Goal: Information Seeking & Learning: Learn about a topic

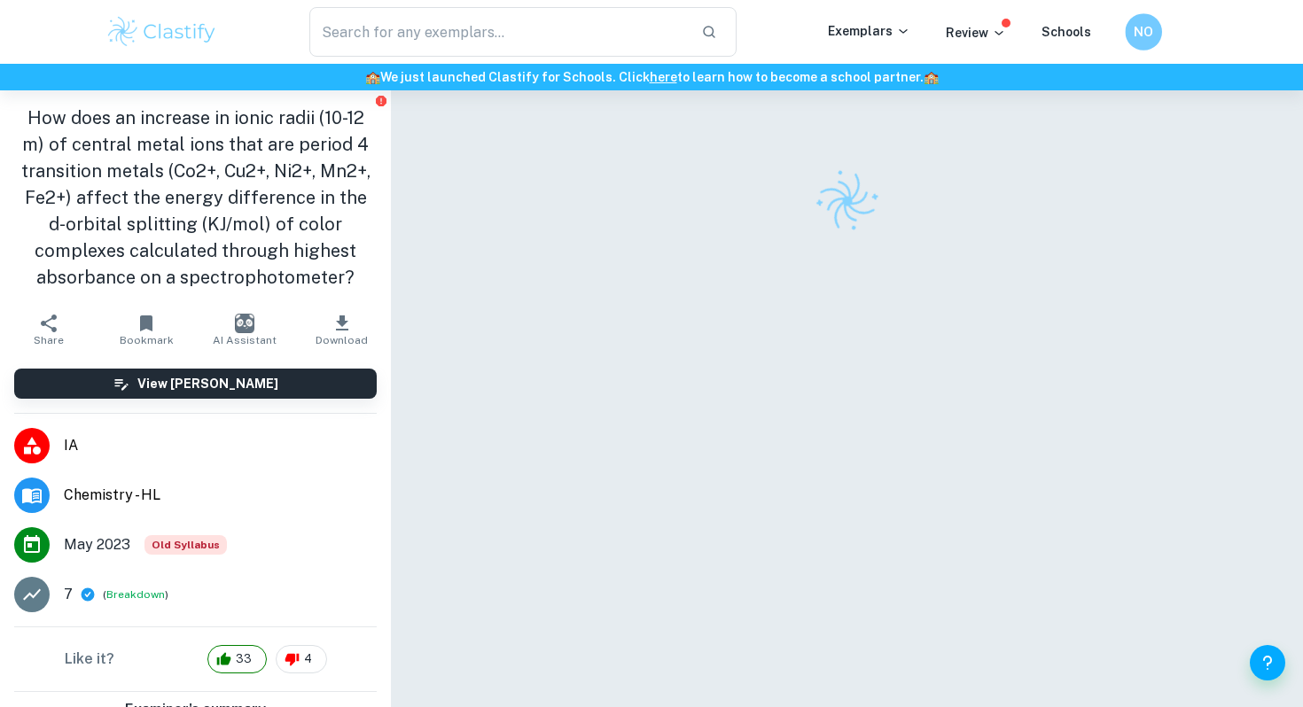
click at [1137, 23] on h6 "NO" at bounding box center [1142, 32] width 21 height 20
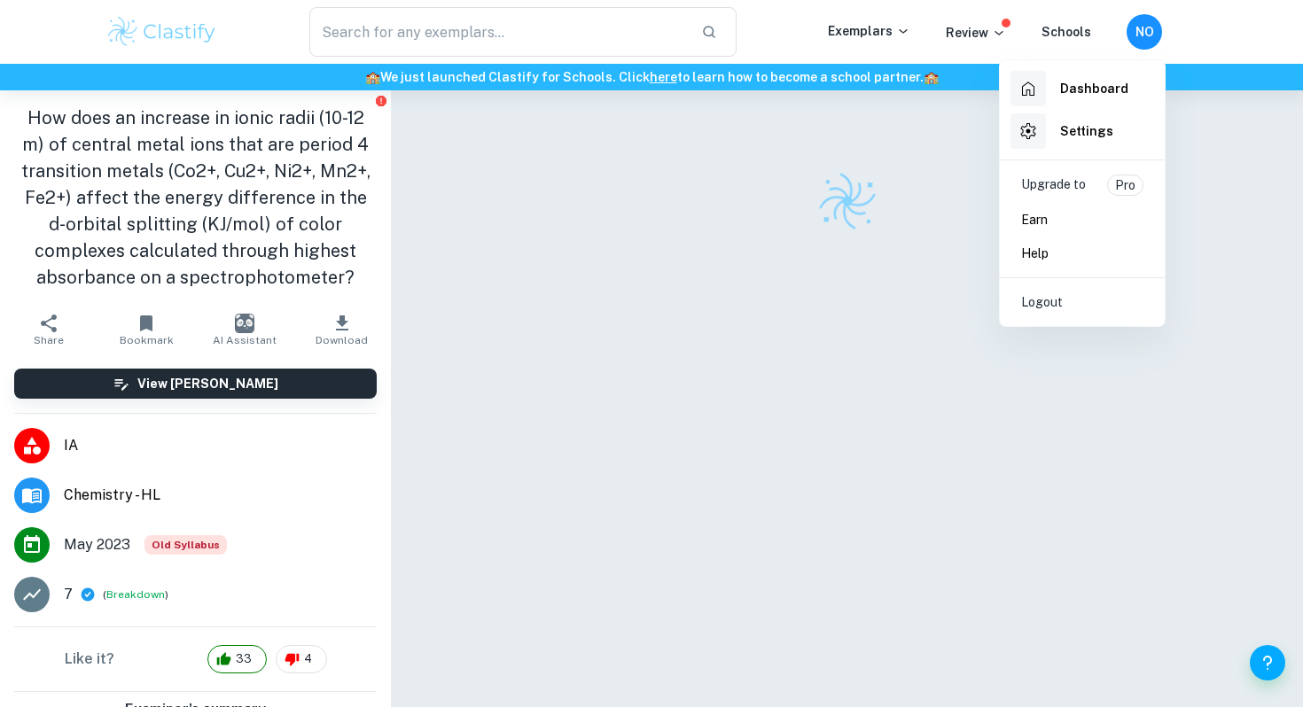
click at [1093, 82] on h6 "Dashboard" at bounding box center [1094, 88] width 68 height 19
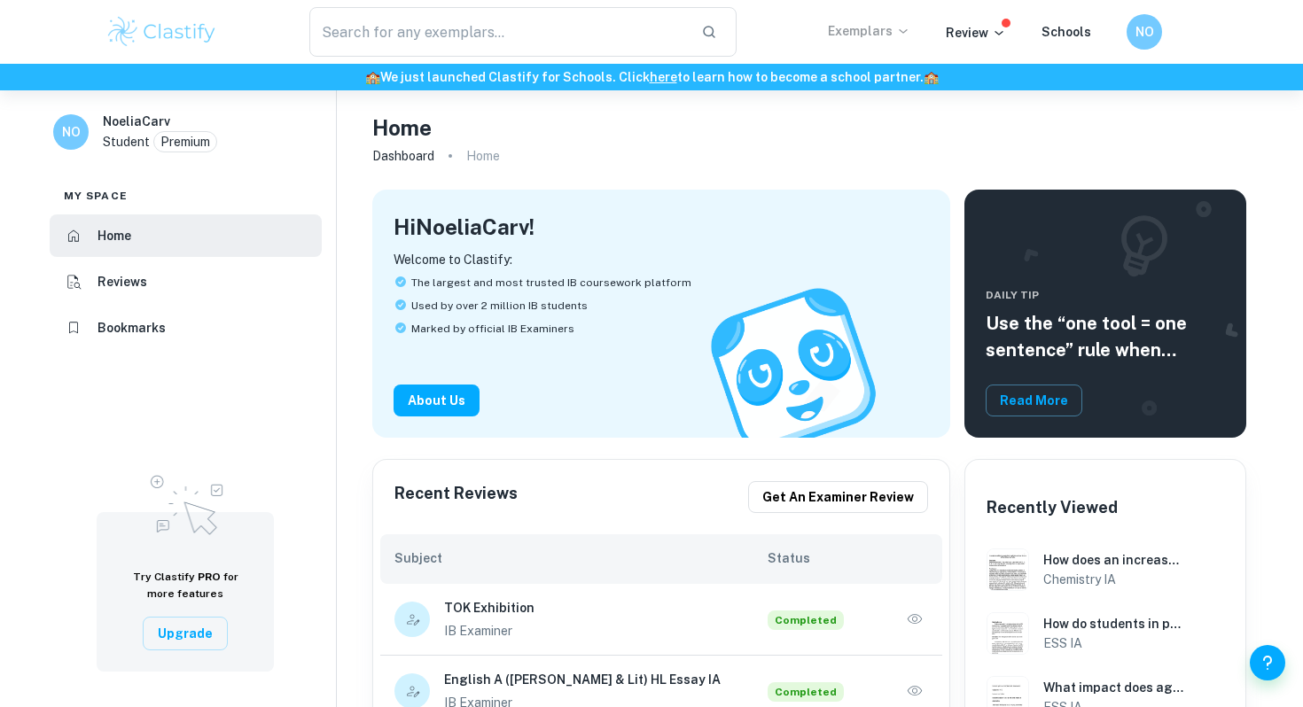
click at [869, 32] on p "Exemplars" at bounding box center [869, 30] width 82 height 19
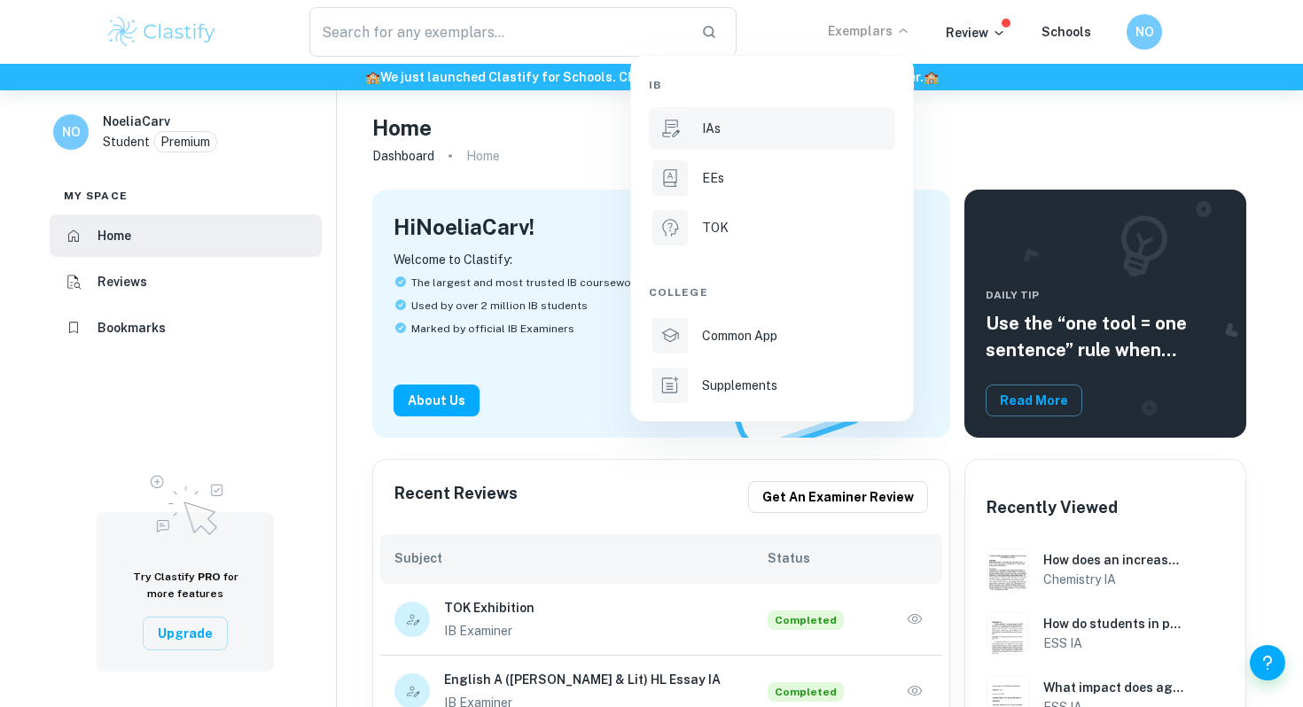
click at [798, 132] on div "IAs" at bounding box center [797, 128] width 190 height 19
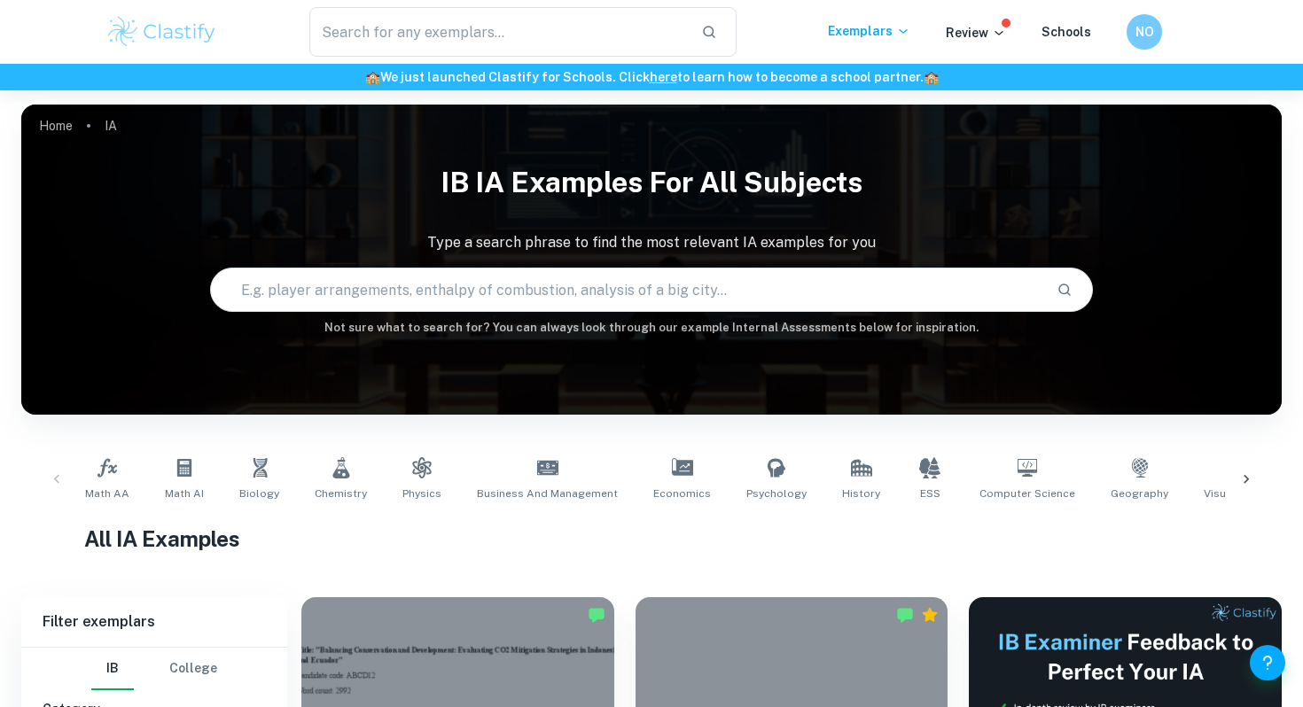
click at [591, 294] on input "text" at bounding box center [626, 290] width 830 height 50
click at [920, 486] on span "ESS" at bounding box center [930, 494] width 20 height 16
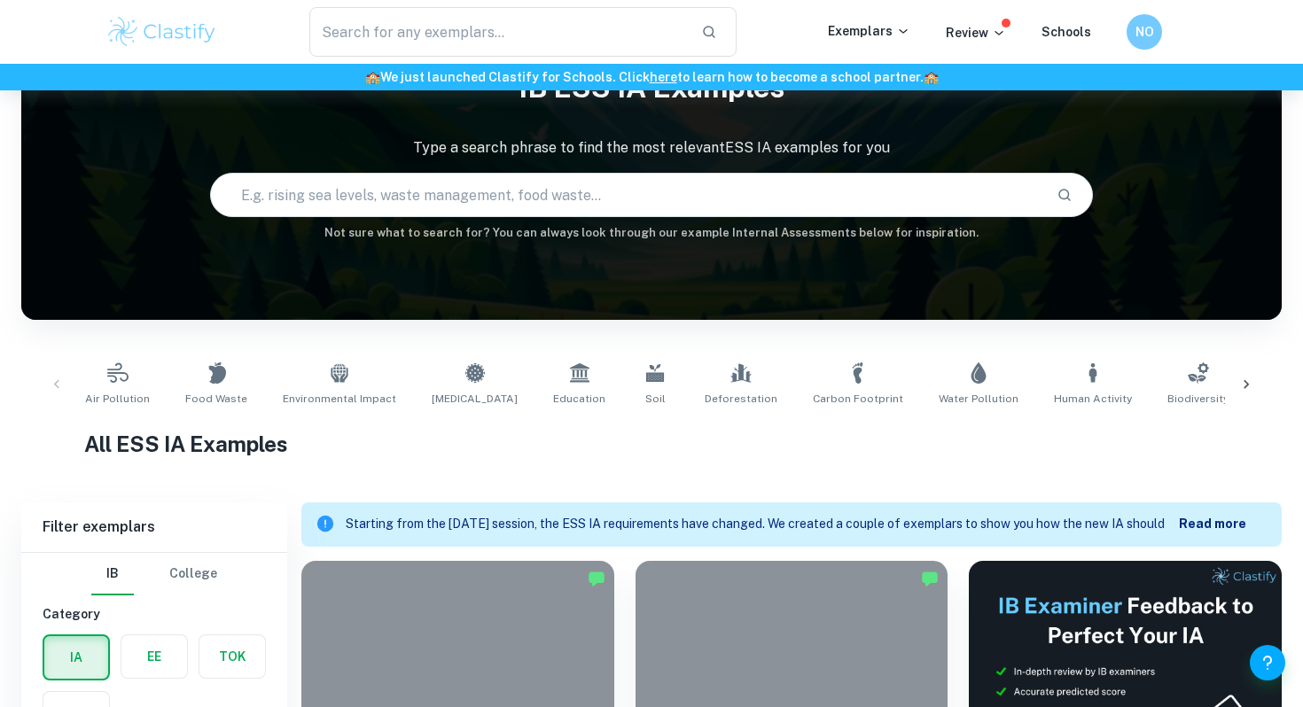
scroll to position [166, 0]
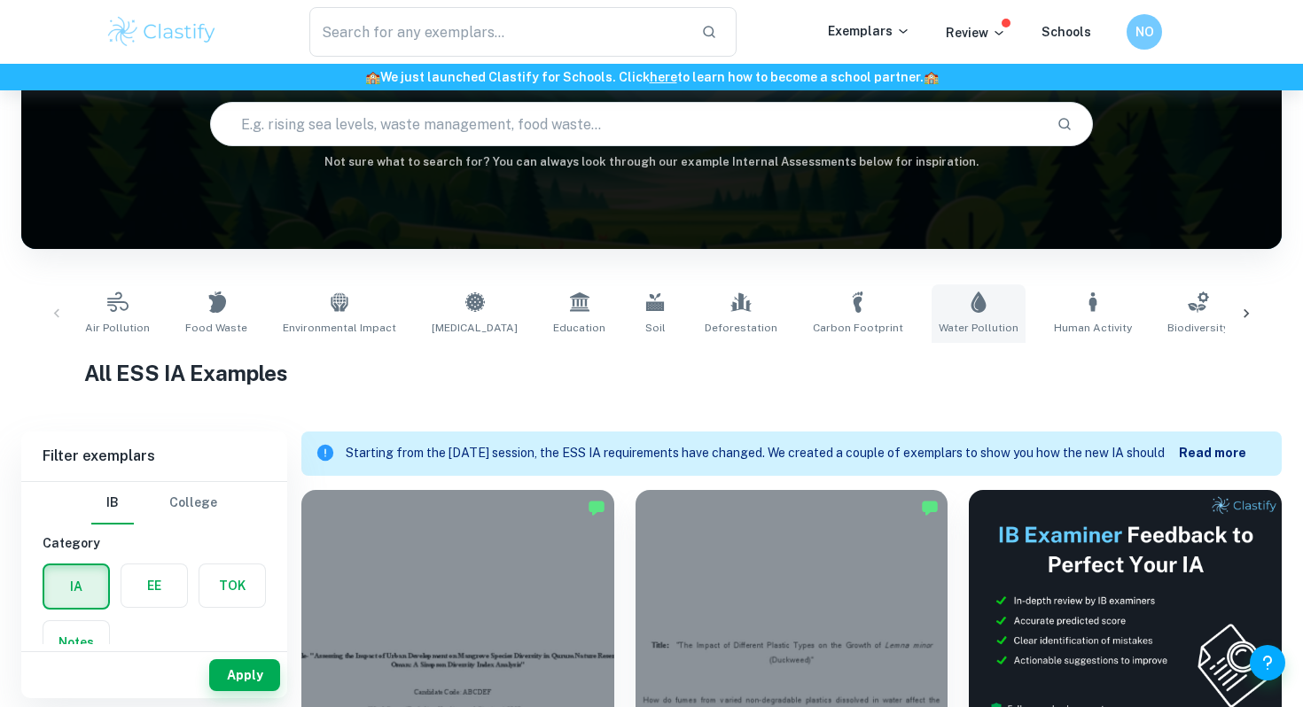
click at [931, 288] on link "Water Pollution" at bounding box center [978, 313] width 94 height 58
type input "Water Pollution"
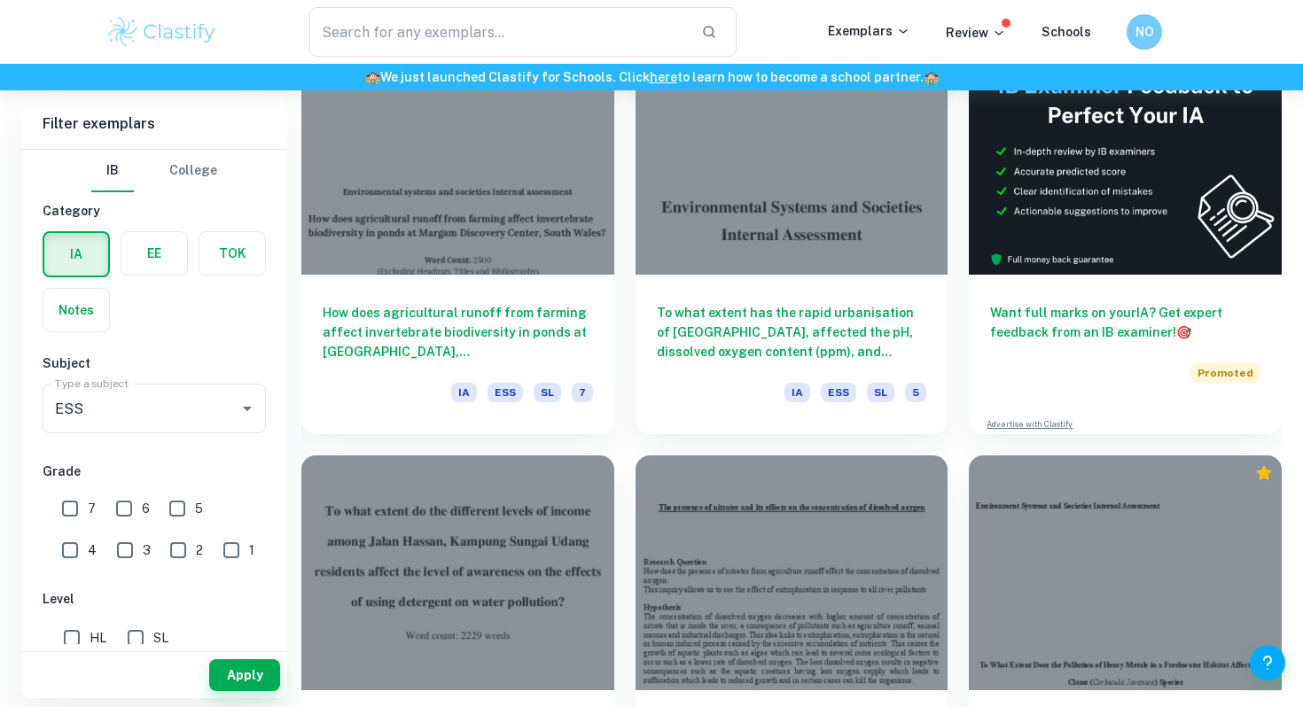
scroll to position [601, 0]
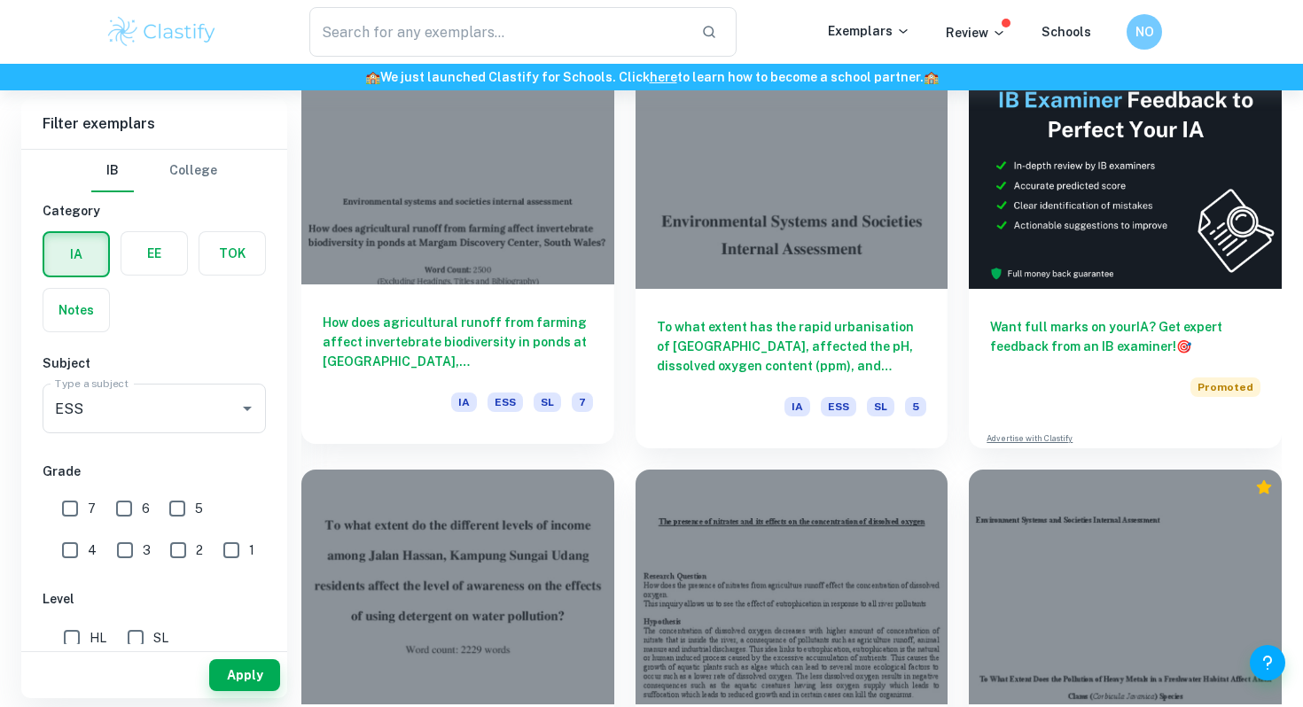
click at [522, 332] on h6 "How does agricultural runoff from farming affect invertebrate biodiversity in p…" at bounding box center [458, 342] width 270 height 58
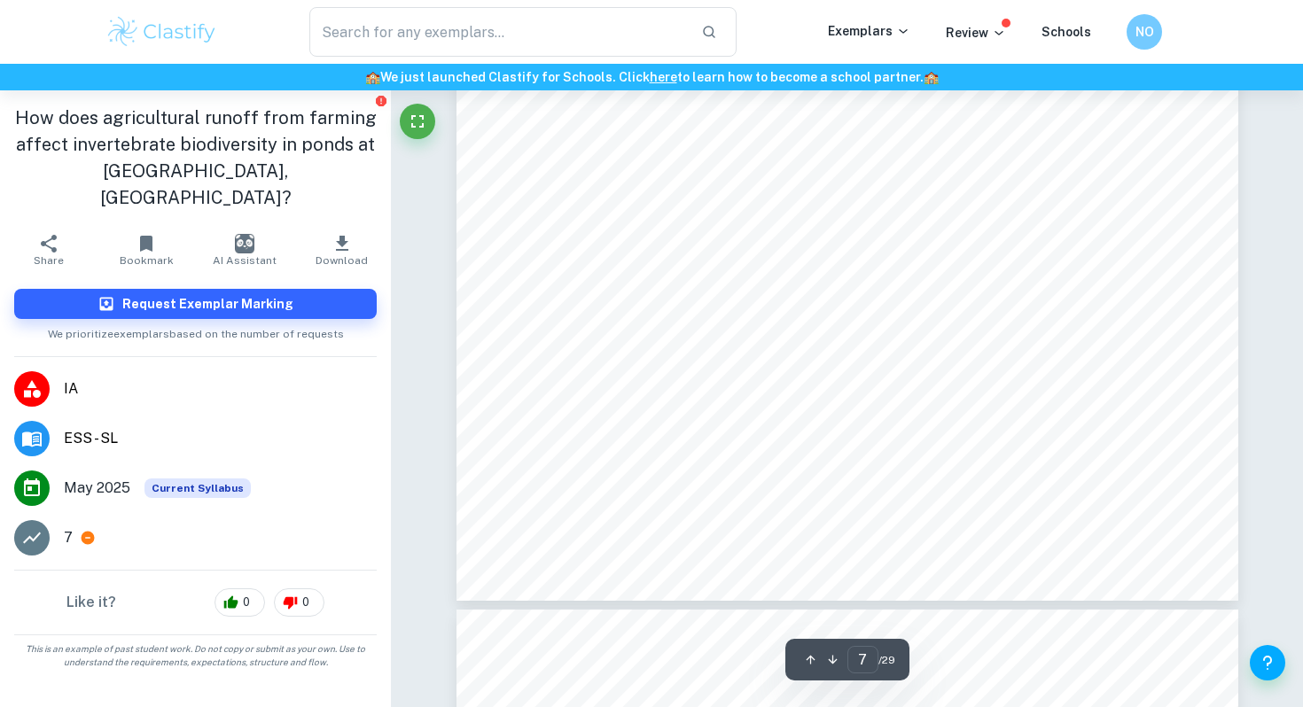
type input "8"
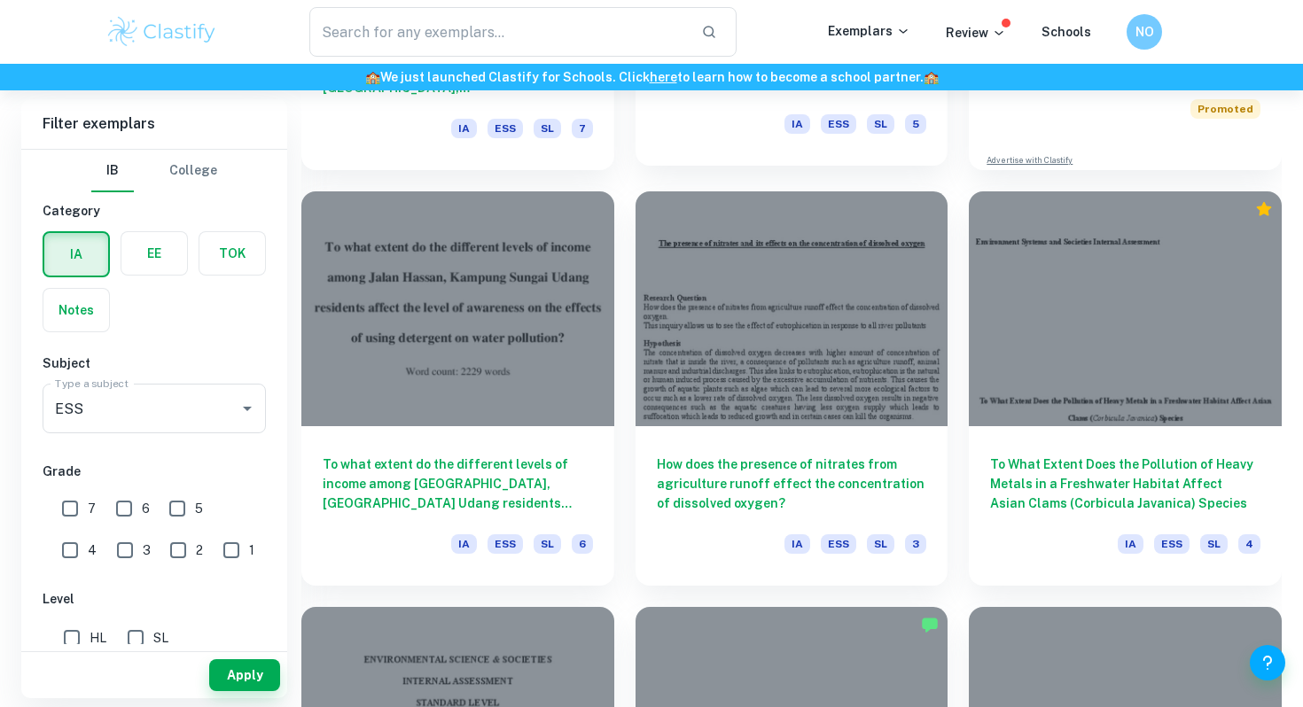
scroll to position [882, 0]
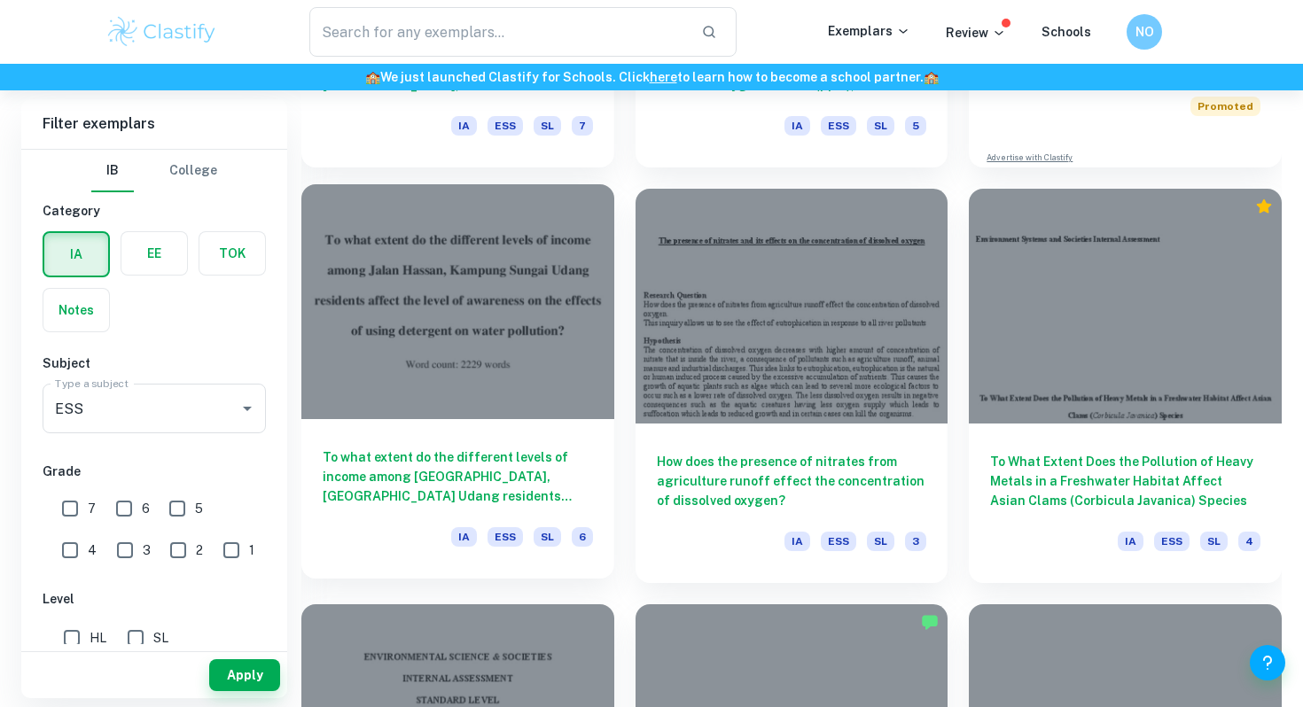
click at [525, 459] on h6 "To what extent do the different levels of income among [GEOGRAPHIC_DATA], [GEOG…" at bounding box center [458, 476] width 270 height 58
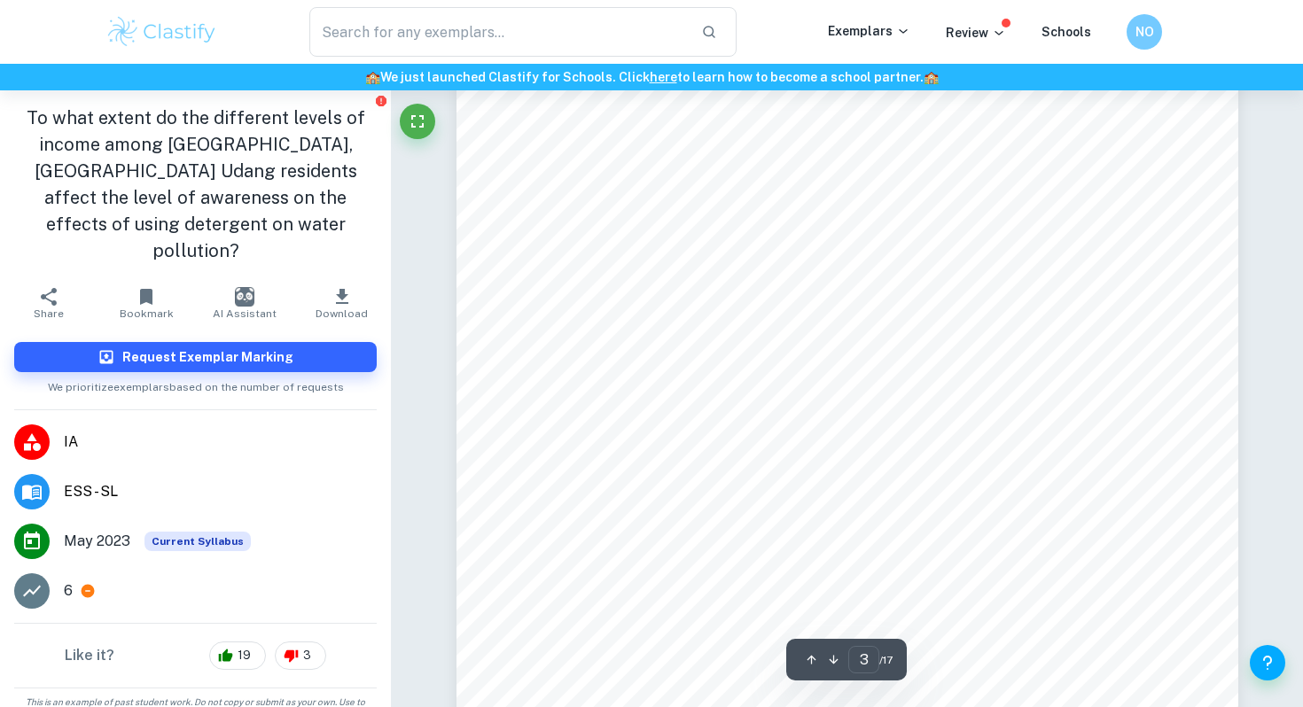
type input "4"
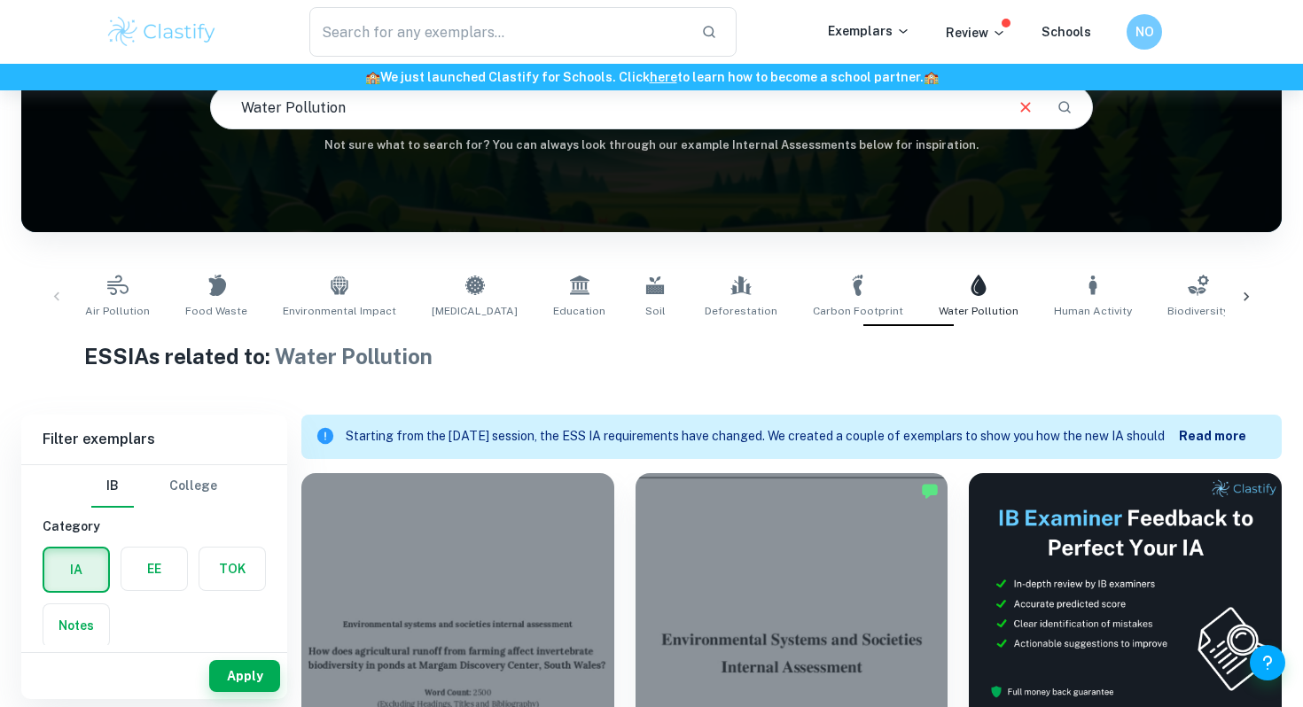
scroll to position [183, 0]
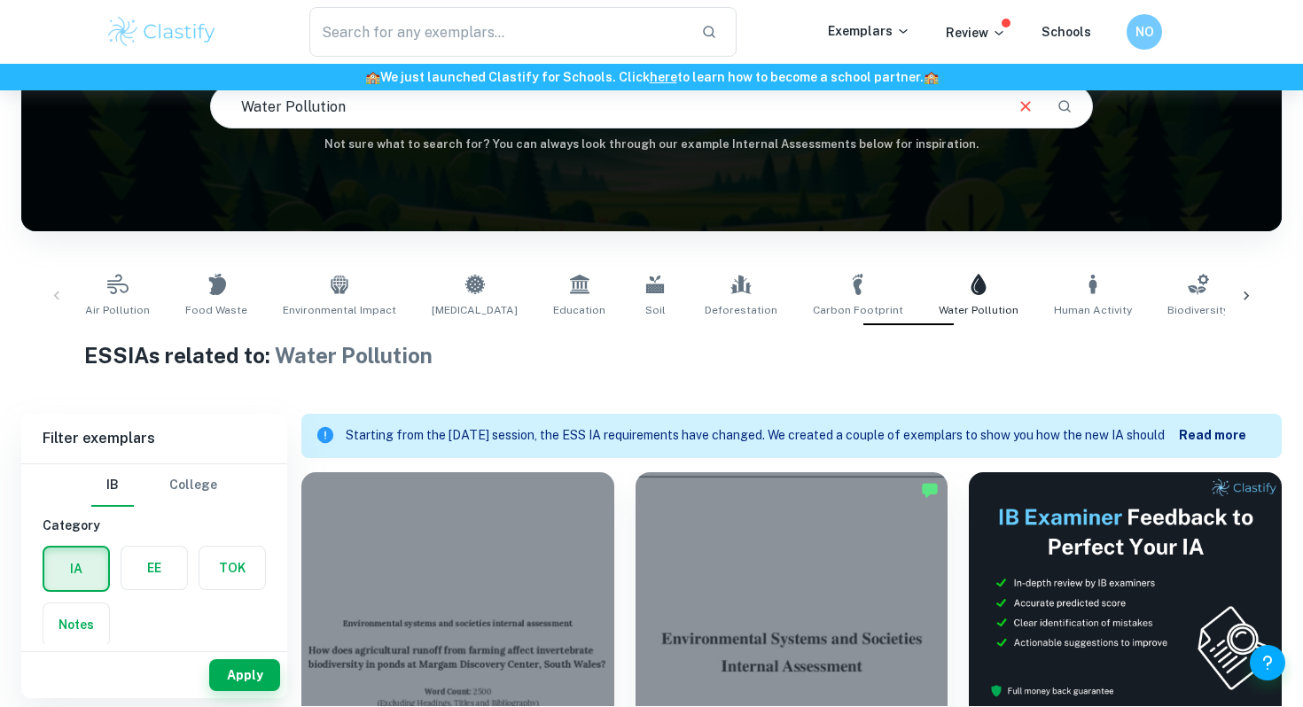
click at [59, 294] on div "Air Pollution Food Waste Environmental Impact [MEDICAL_DATA] Education Soil Def…" at bounding box center [651, 296] width 1232 height 58
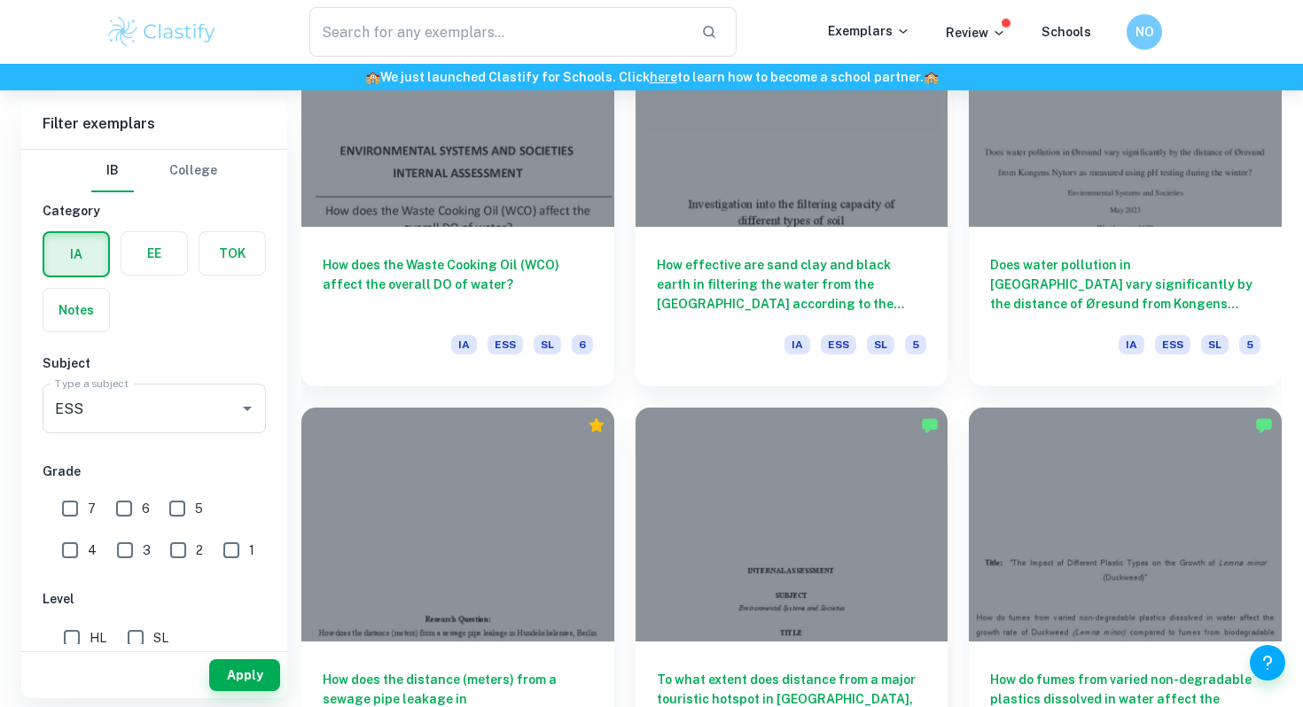
scroll to position [2226, 0]
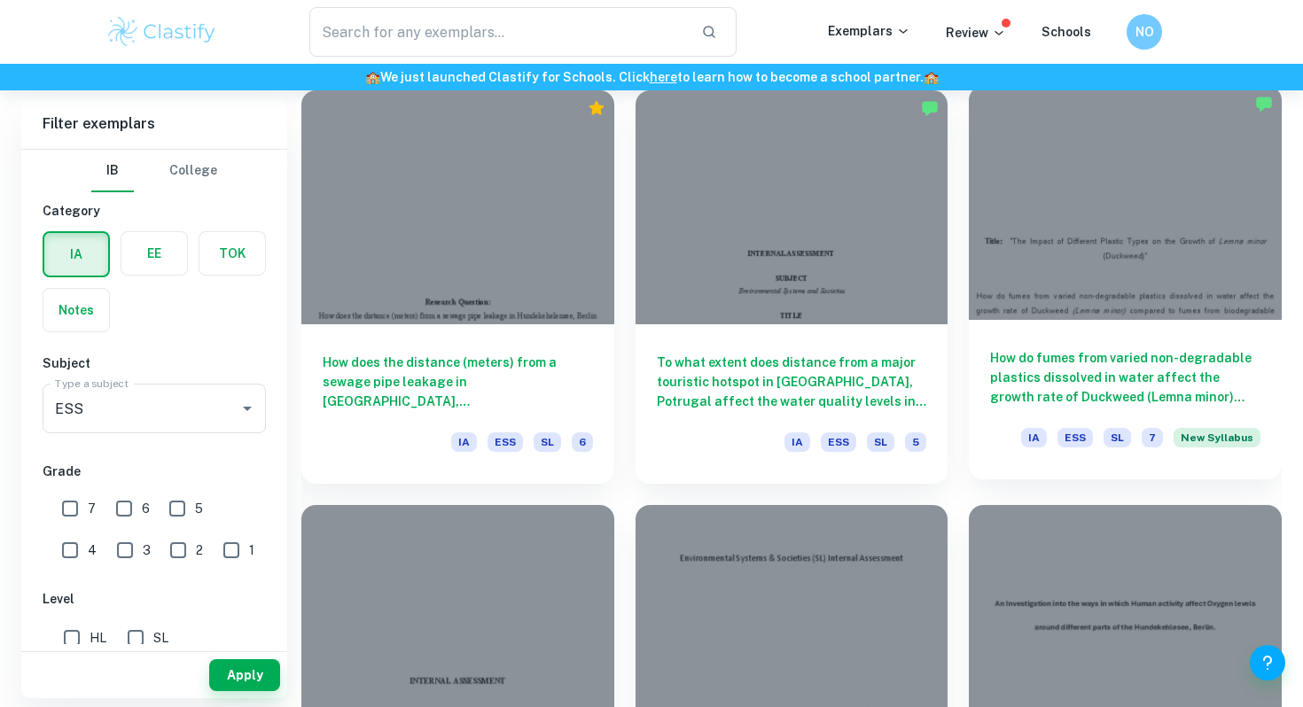
click at [1126, 372] on h6 "How do fumes from varied non-degradable plastics dissolved in water affect the …" at bounding box center [1125, 377] width 270 height 58
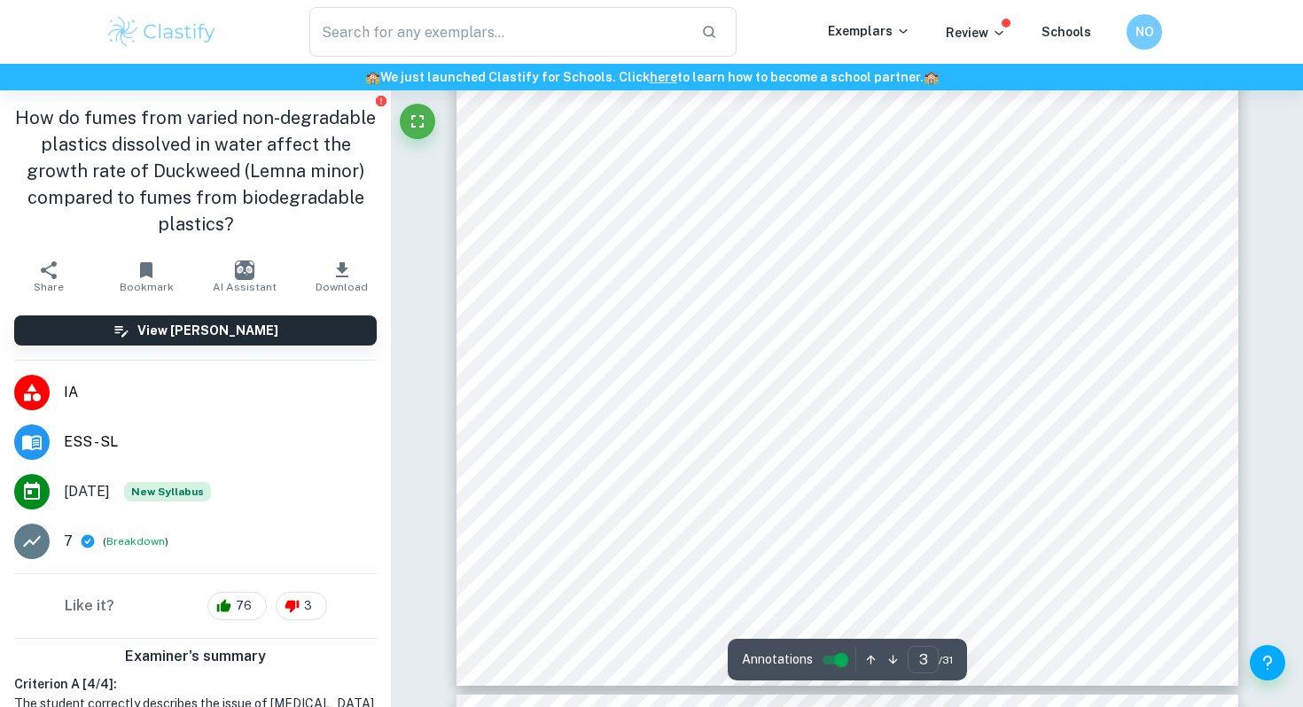
scroll to position [2572, 0]
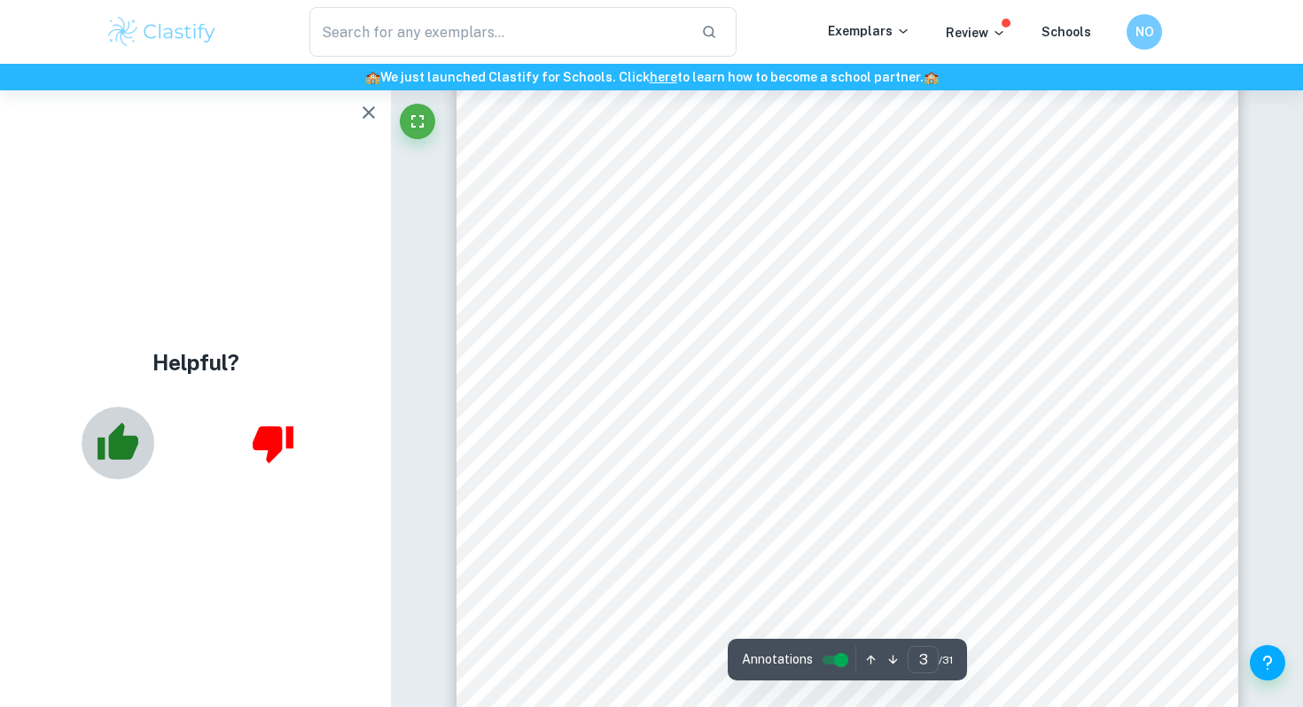
click at [125, 445] on icon "button" at bounding box center [117, 441] width 41 height 37
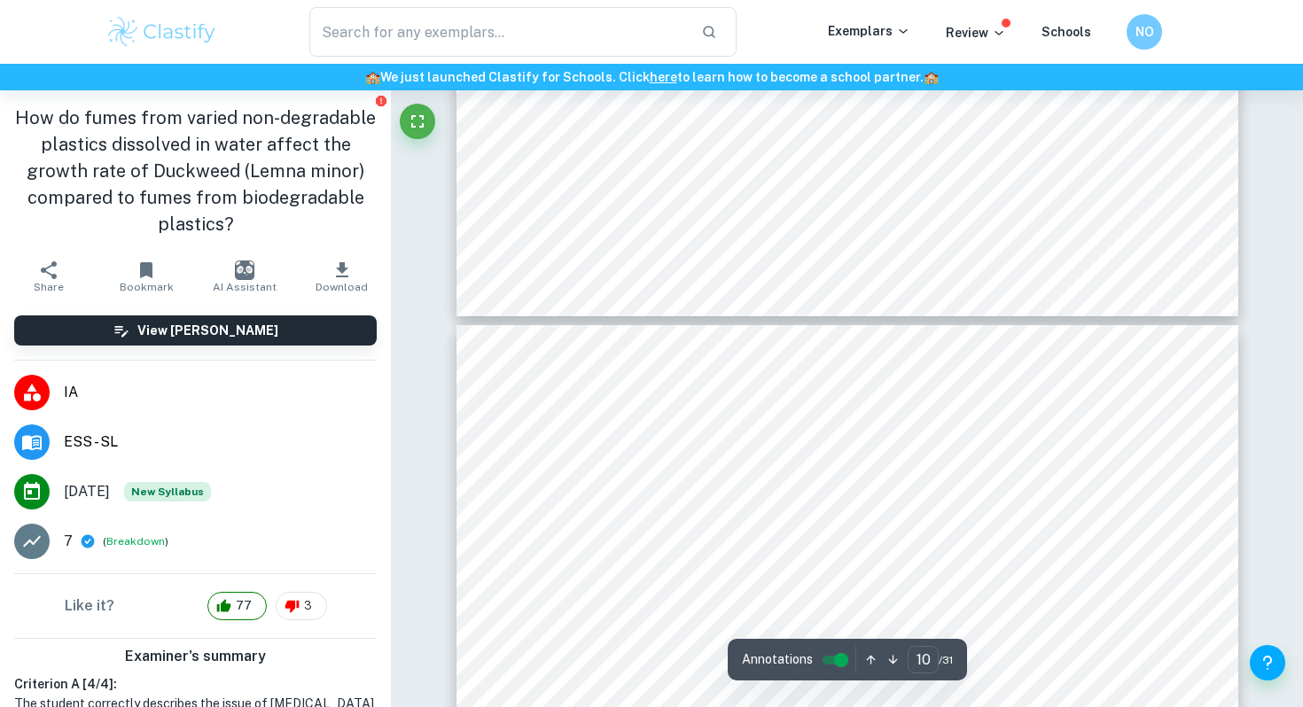
scroll to position [9127, 0]
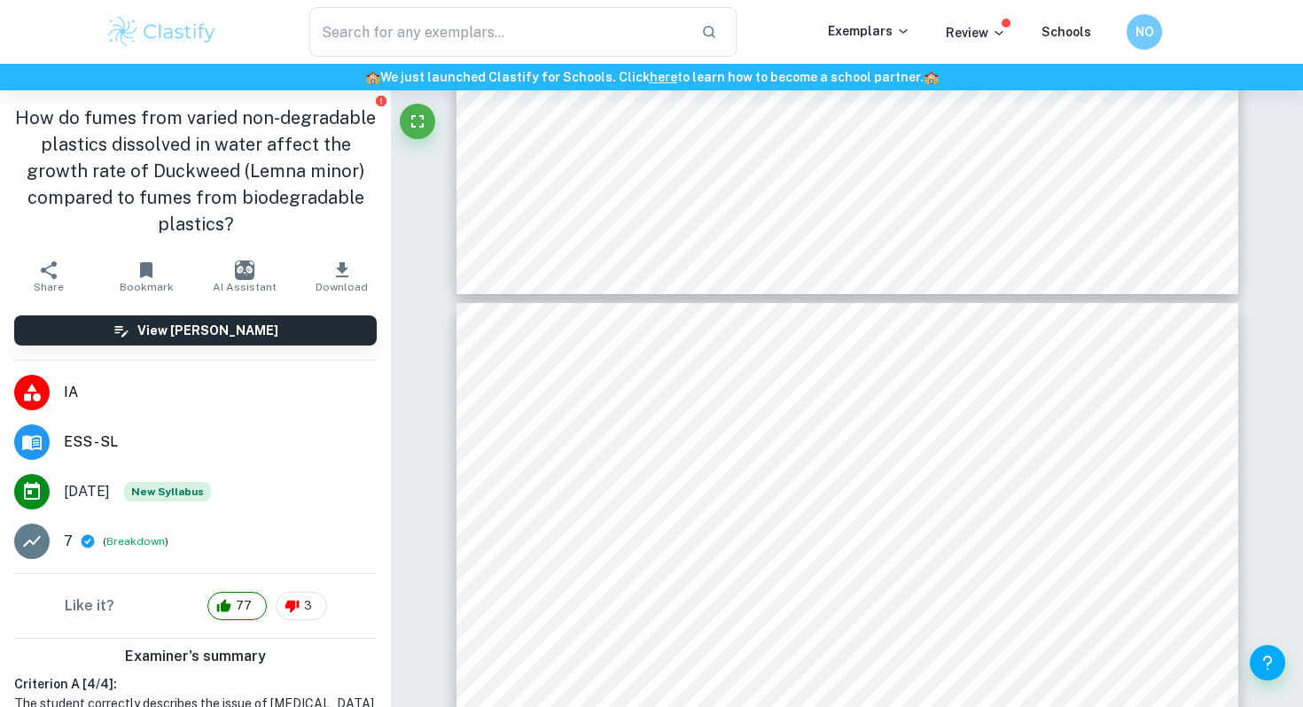
type input "9"
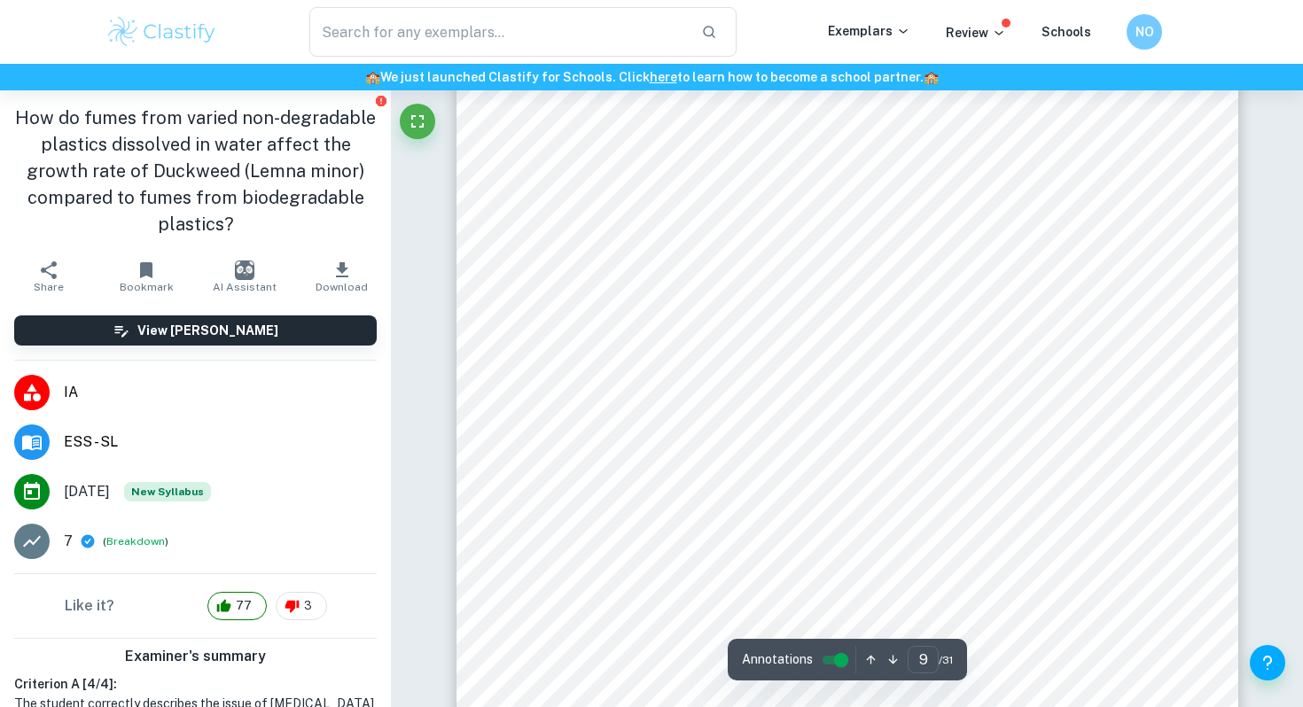
scroll to position [8543, 0]
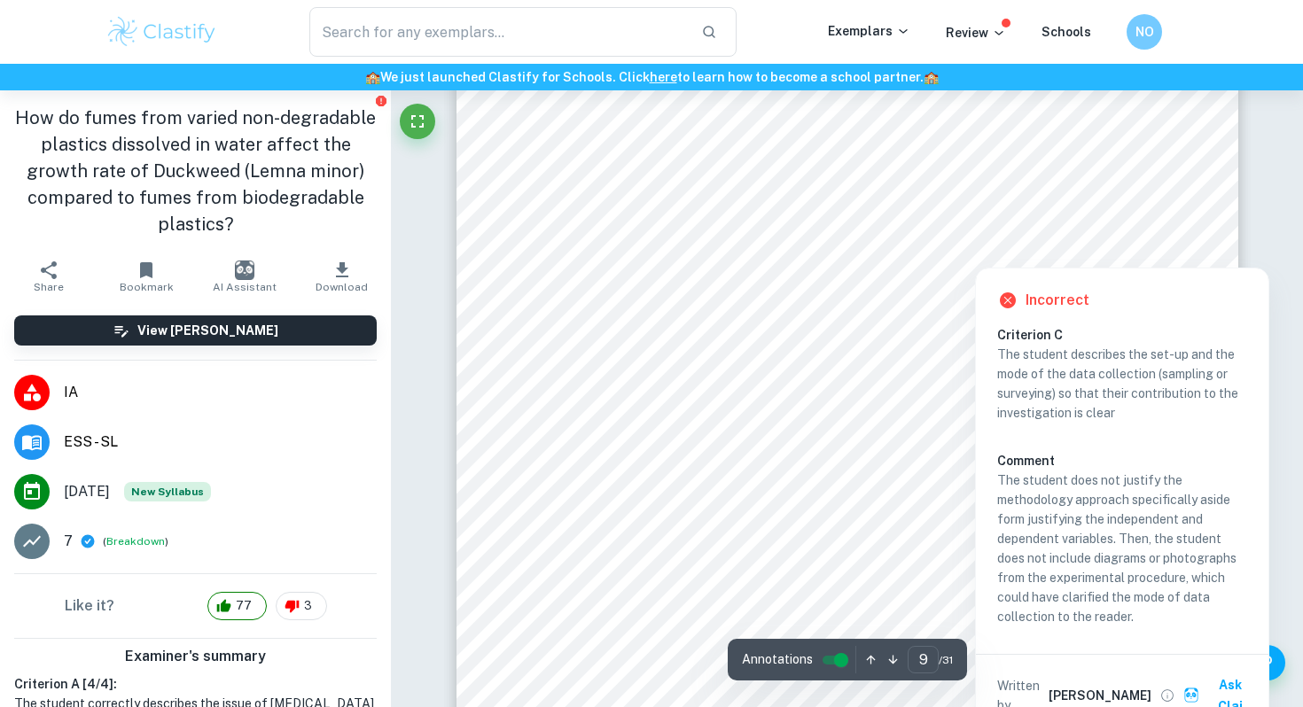
click at [1091, 246] on div at bounding box center [1083, 249] width 28 height 28
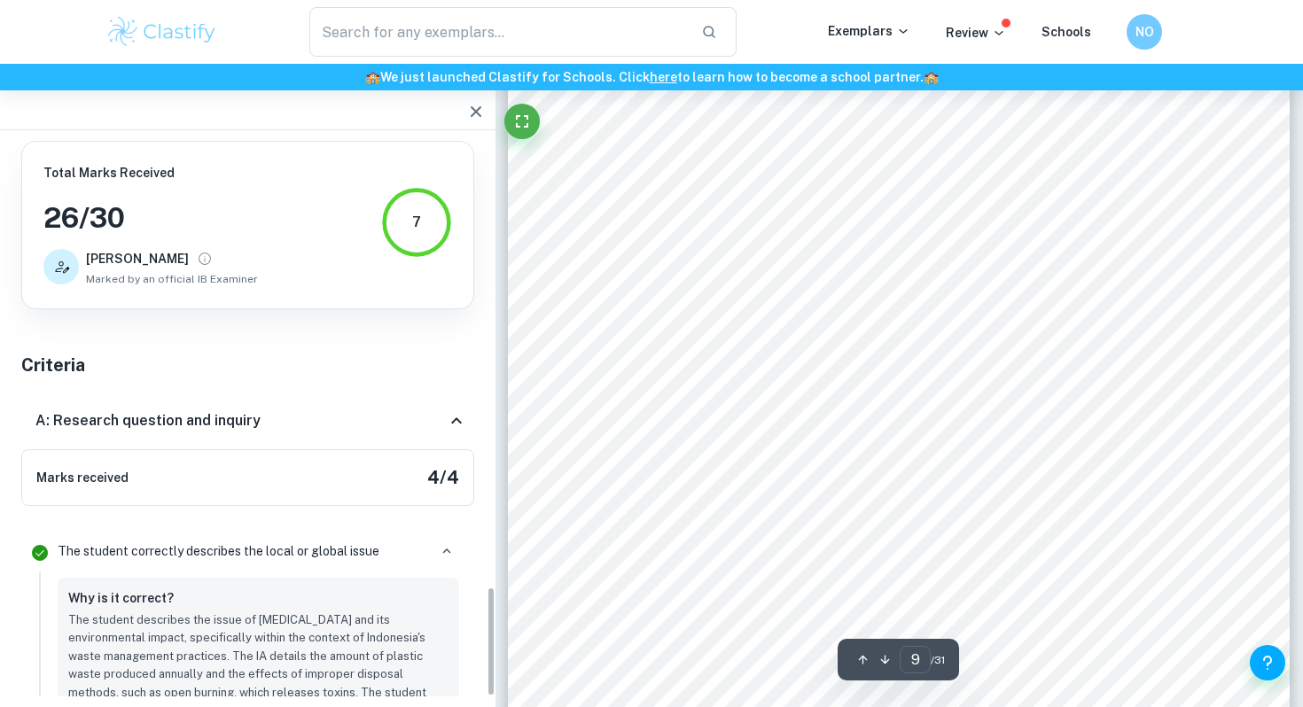
scroll to position [1954, 0]
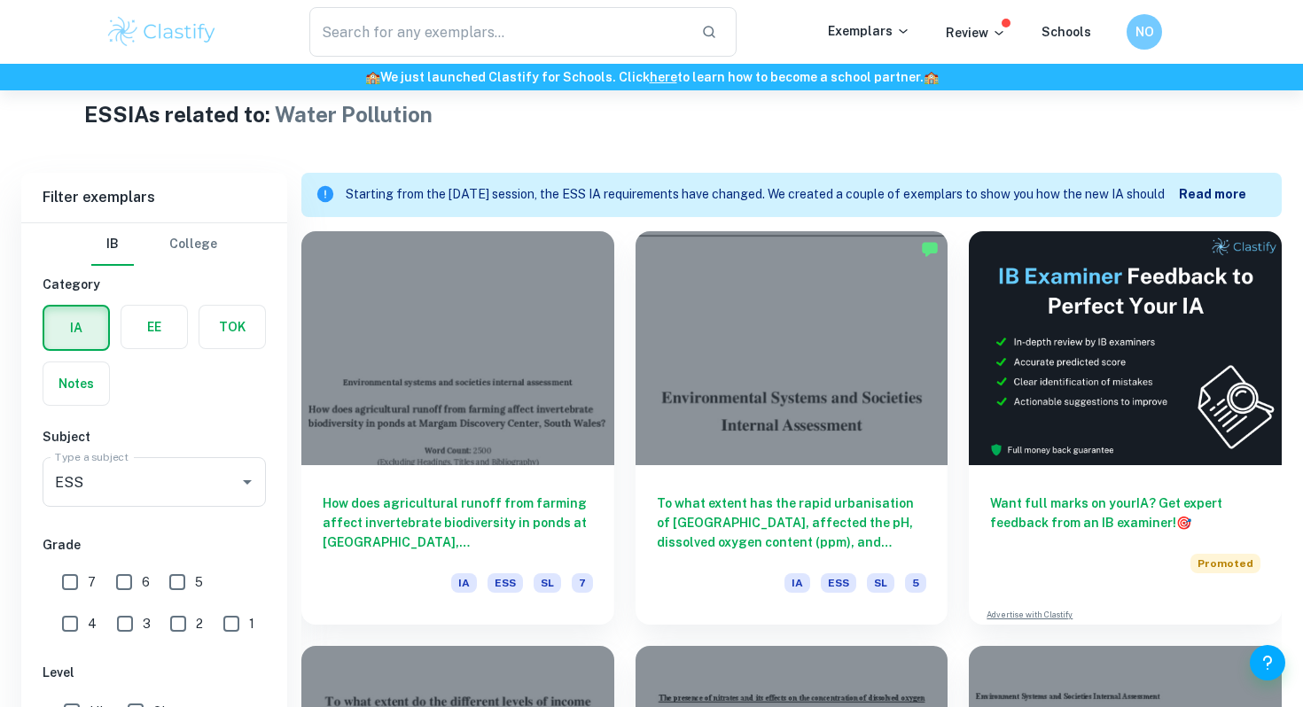
scroll to position [546, 0]
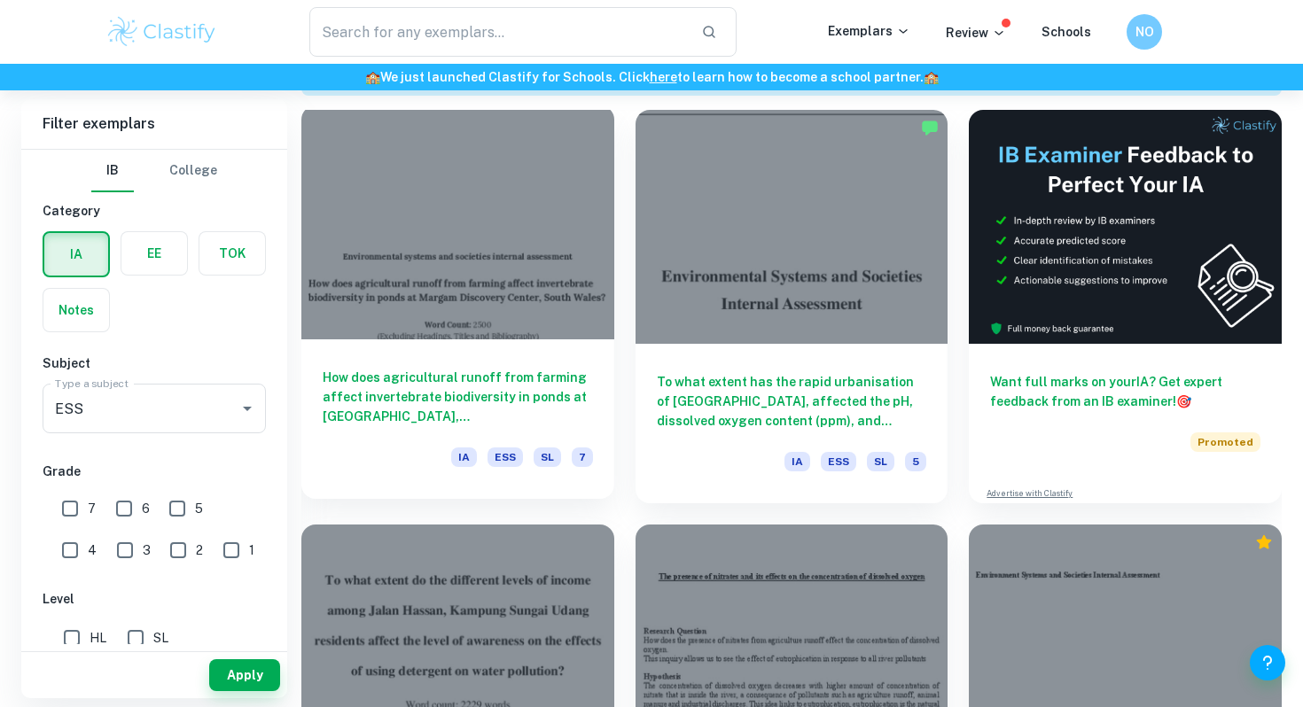
click at [442, 392] on h6 "How does agricultural runoff from farming affect invertebrate biodiversity in p…" at bounding box center [458, 397] width 270 height 58
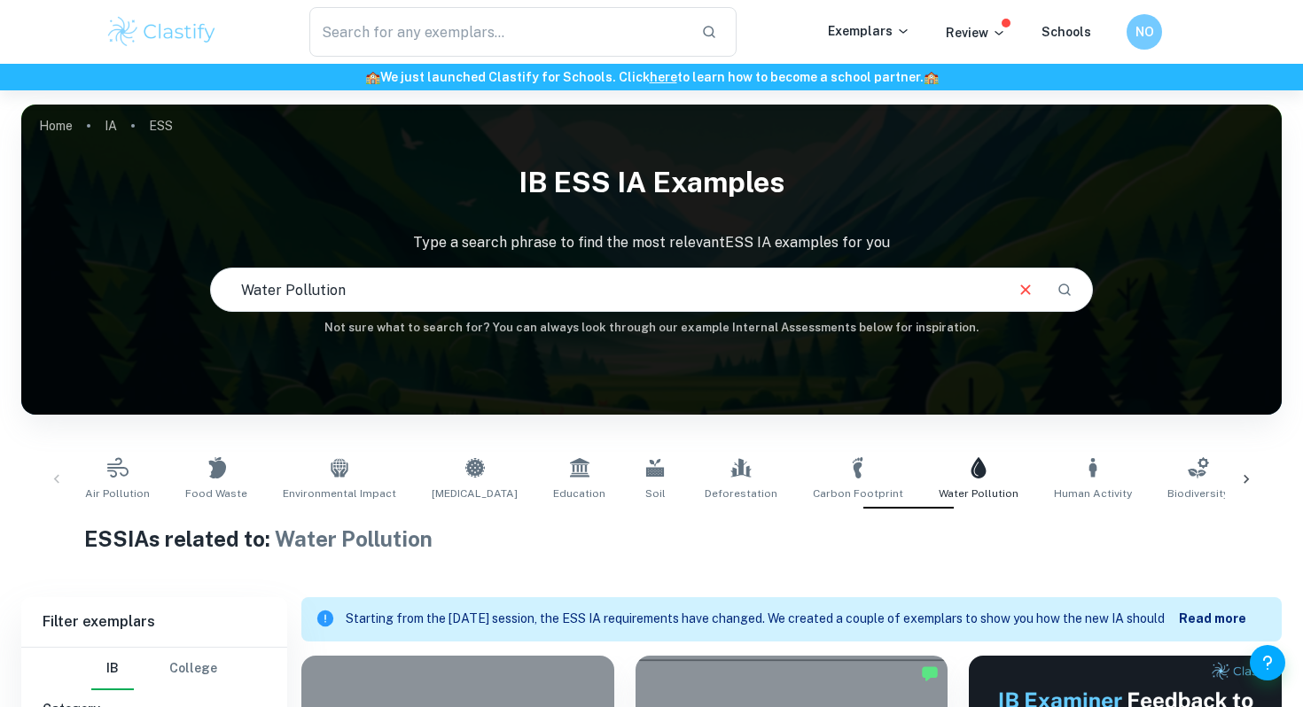
click at [559, 303] on input "Water Pollution" at bounding box center [606, 290] width 790 height 50
drag, startPoint x: 364, startPoint y: 288, endPoint x: 141, endPoint y: 288, distance: 223.3
click at [141, 288] on div "IB ESS IA examples Type a search phrase to find the most relevant ESS IA exampl…" at bounding box center [651, 245] width 1260 height 183
type input "fumes"
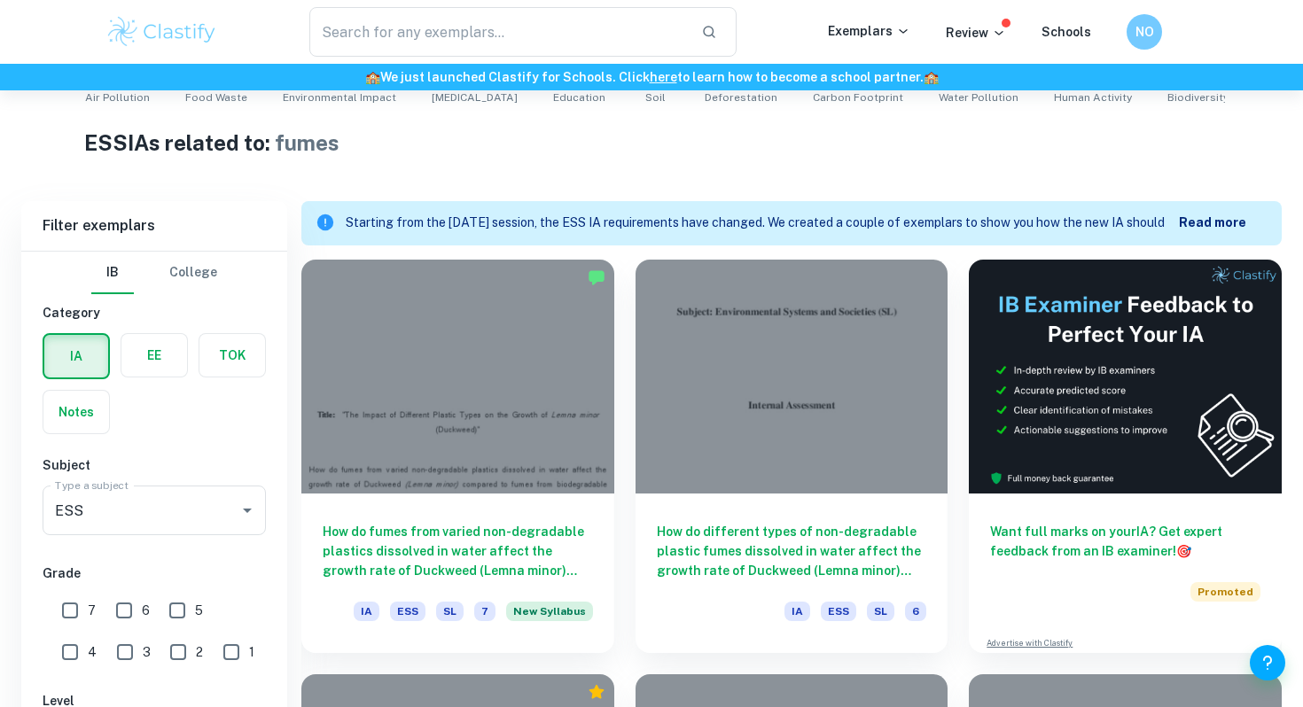
scroll to position [480, 0]
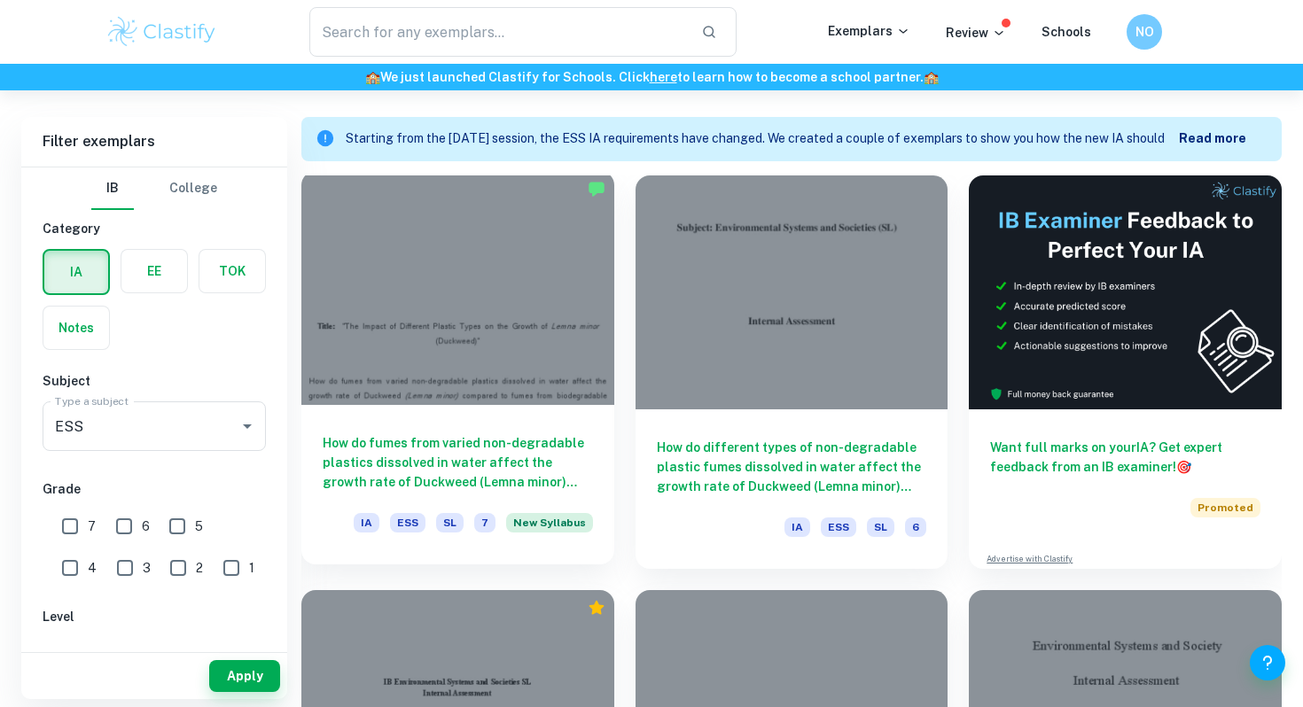
click at [409, 457] on h6 "How do fumes from varied non-degradable plastics dissolved in water affect the …" at bounding box center [458, 462] width 270 height 58
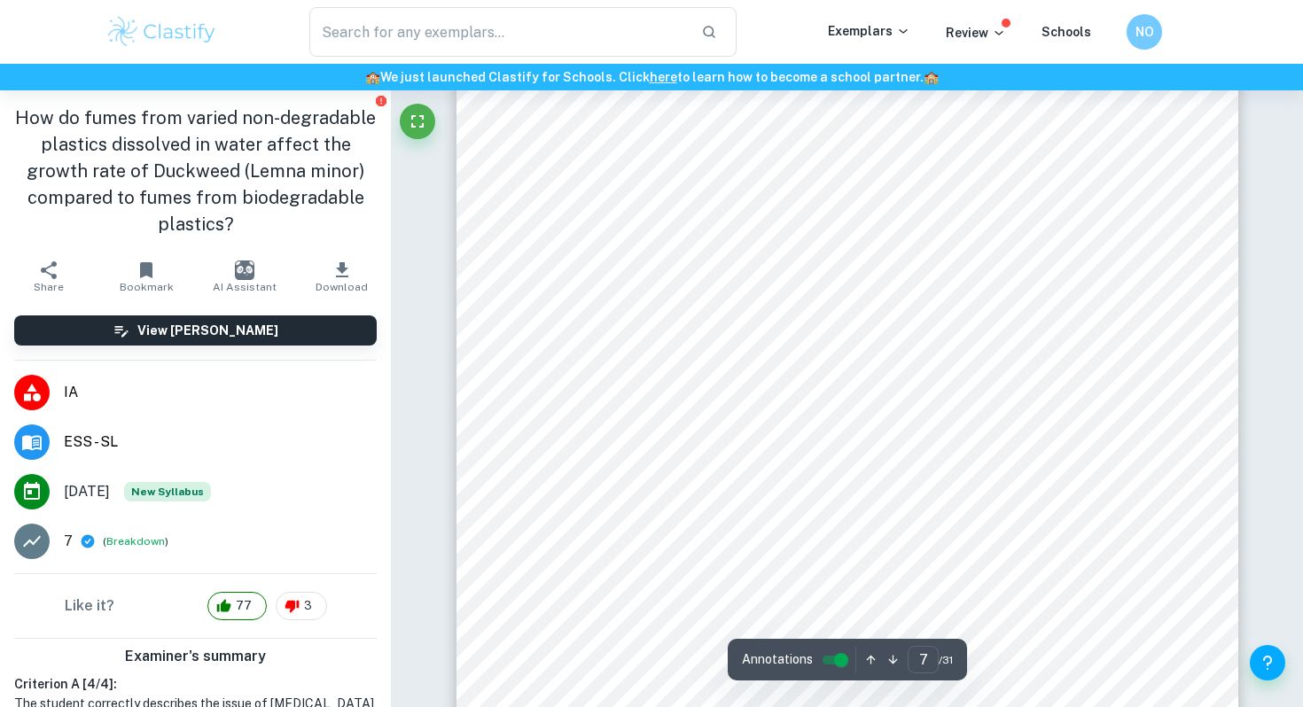
scroll to position [6357, 0]
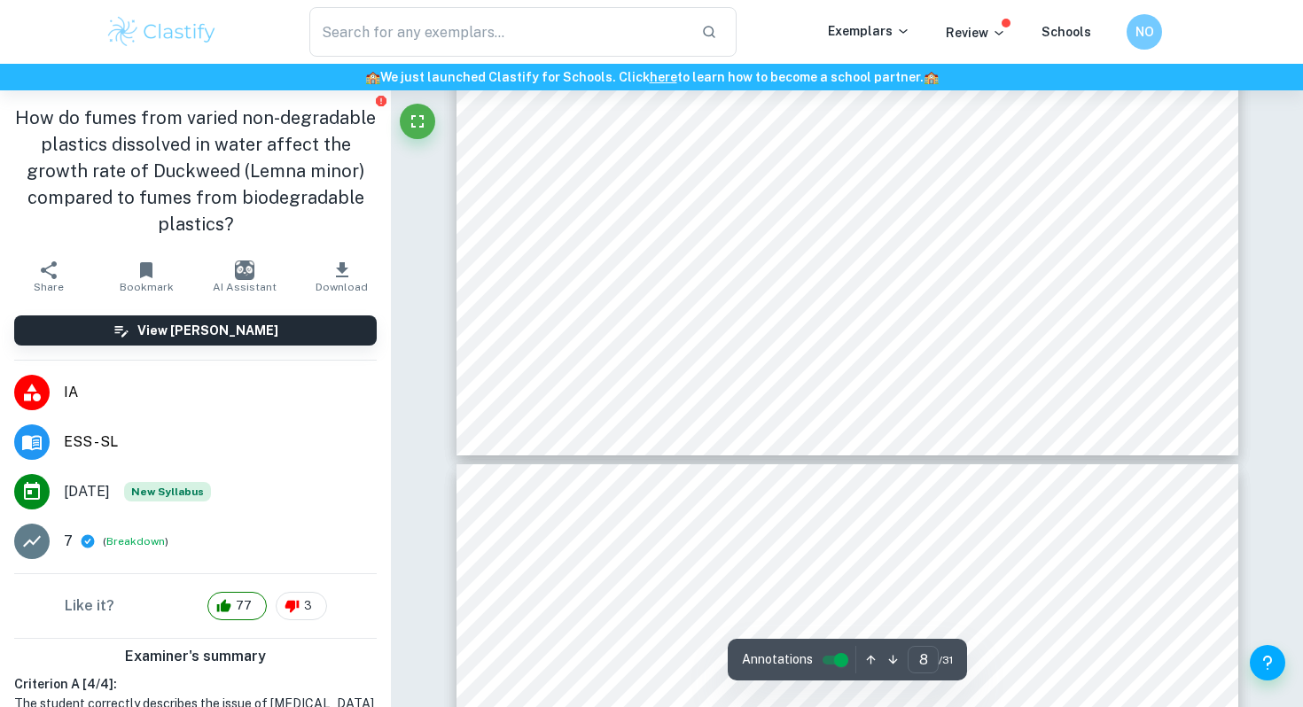
type input "9"
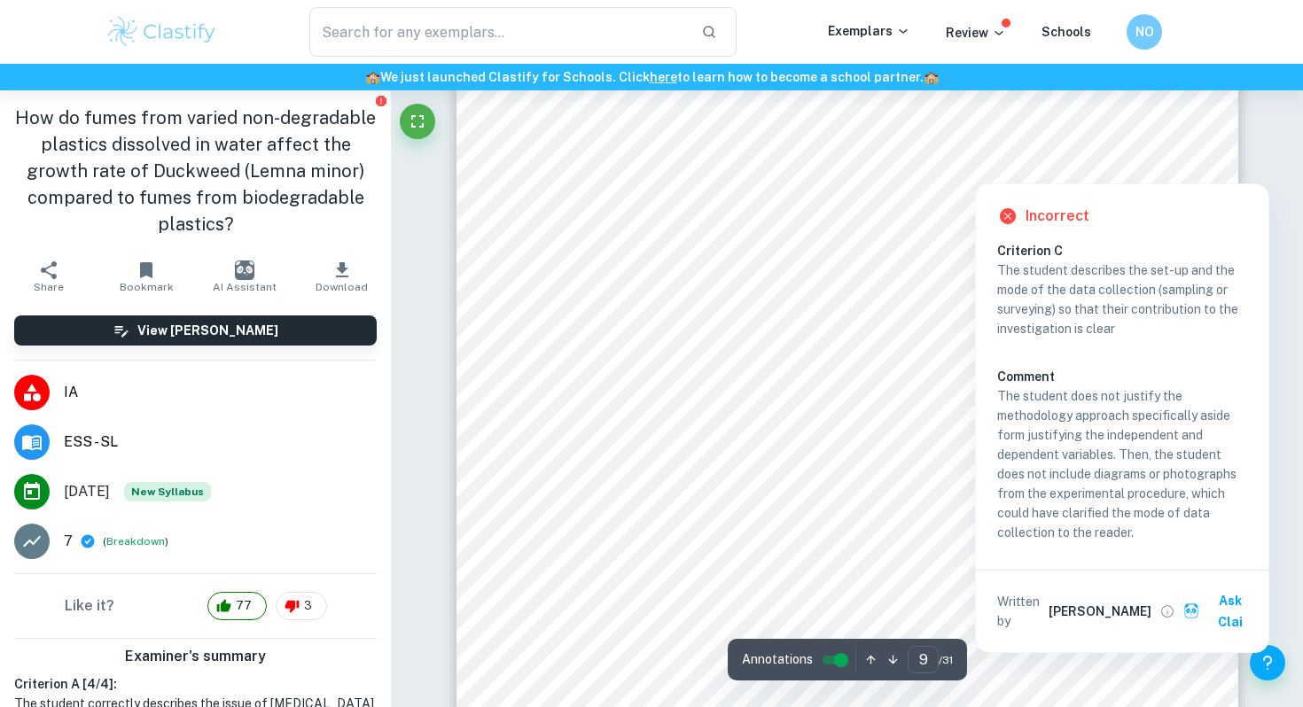
scroll to position [8630, 0]
